Goal: Task Accomplishment & Management: Manage account settings

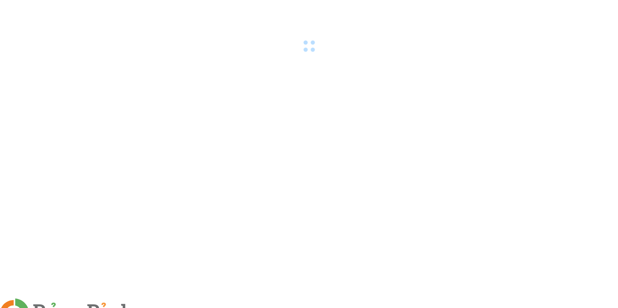
click at [159, 244] on img at bounding box center [156, 312] width 5 height 5
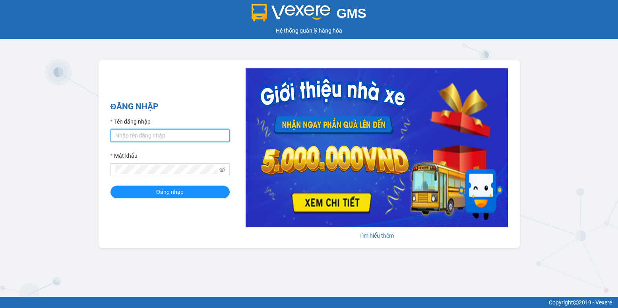
click at [173, 132] on input "Tên đăng nhập" at bounding box center [170, 135] width 119 height 13
click at [154, 136] on input "lthilien" at bounding box center [170, 135] width 119 height 13
type input "ltlien.bangphan"
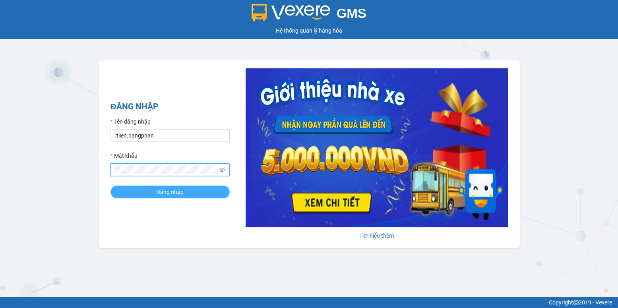
click at [191, 190] on button "Đăng nhập" at bounding box center [170, 192] width 119 height 13
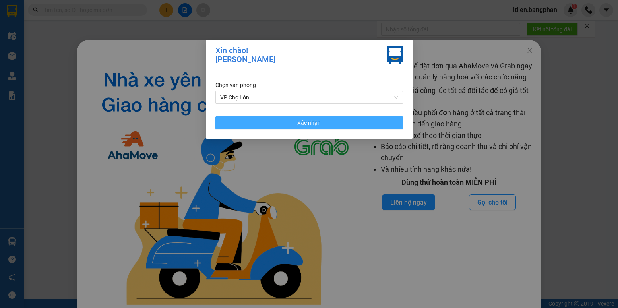
click at [342, 128] on button "Xác nhận" at bounding box center [309, 122] width 188 height 13
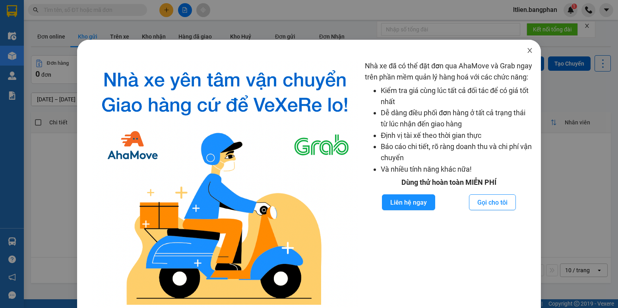
click at [527, 50] on icon "close" at bounding box center [530, 50] width 6 height 6
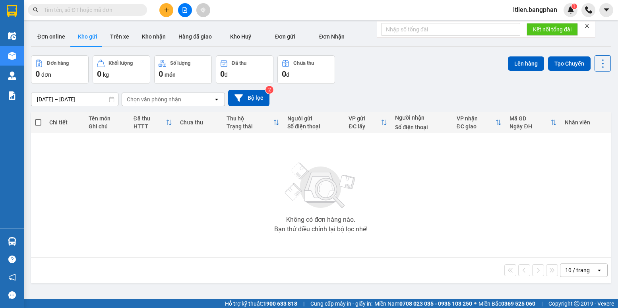
click at [132, 174] on div "Không có đơn hàng nào. Bạn thử điều chỉnh lại bộ lọc nhé!" at bounding box center [321, 195] width 572 height 119
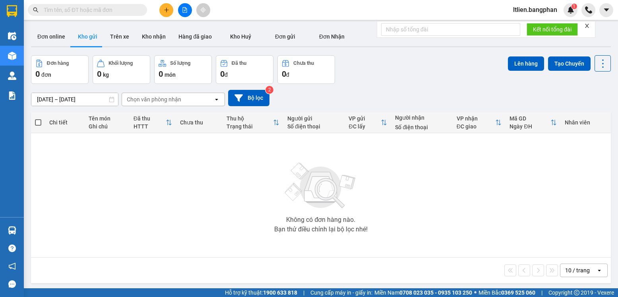
click at [141, 197] on div "Không có đơn hàng nào. Bạn thử điều chỉnh lại bộ lọc nhé!" at bounding box center [321, 195] width 572 height 119
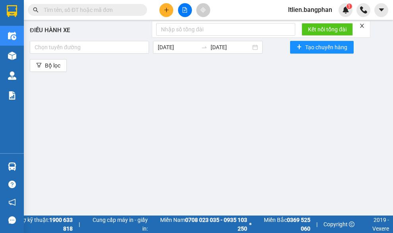
click at [260, 114] on div "Điều hành xe Chọn tuyến đường [DATE] [DATE] Tạo chuyến hàng Bộ lọc" at bounding box center [208, 125] width 361 height 203
